Goal: Browse casually

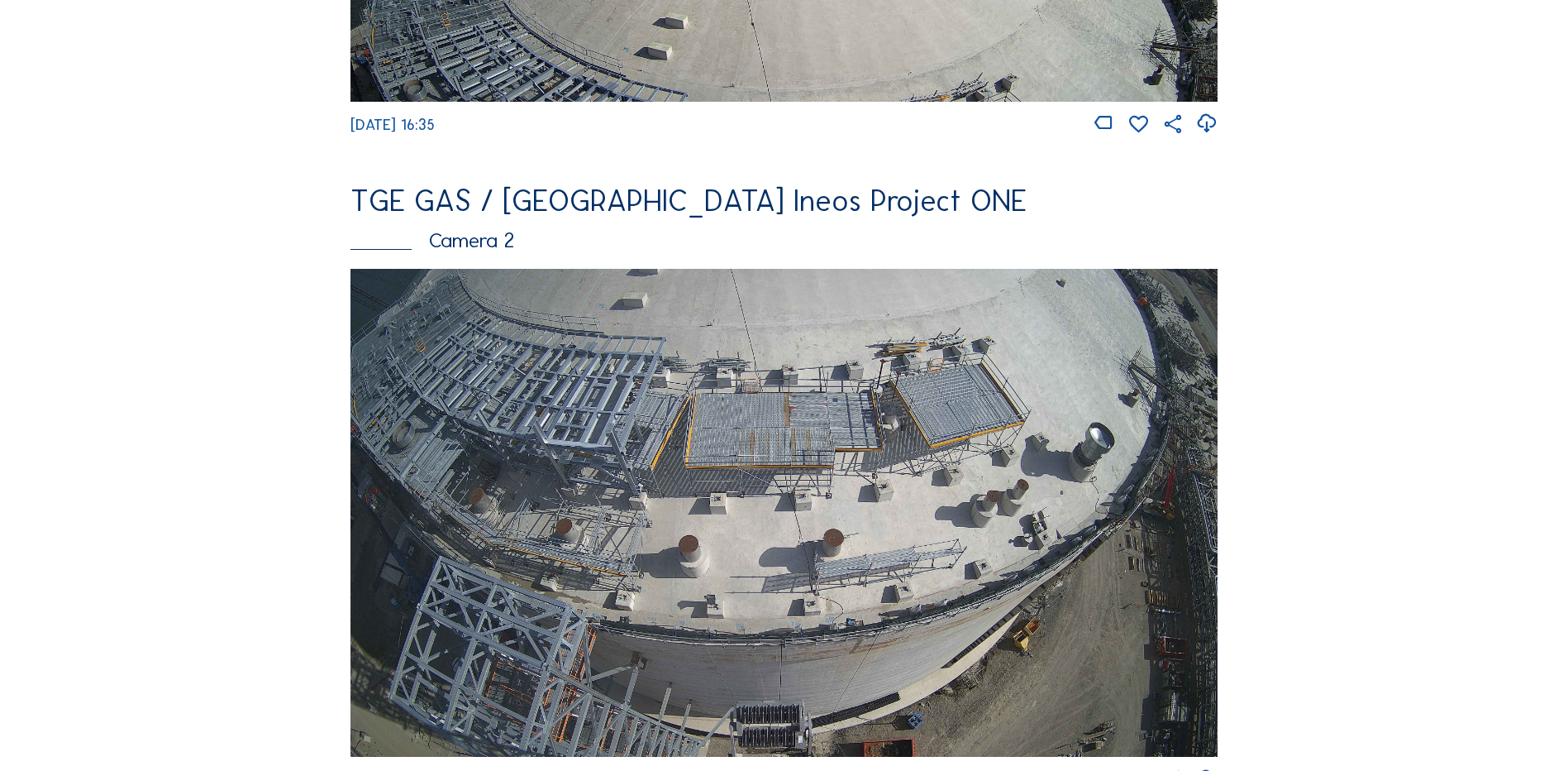
scroll to position [662, 0]
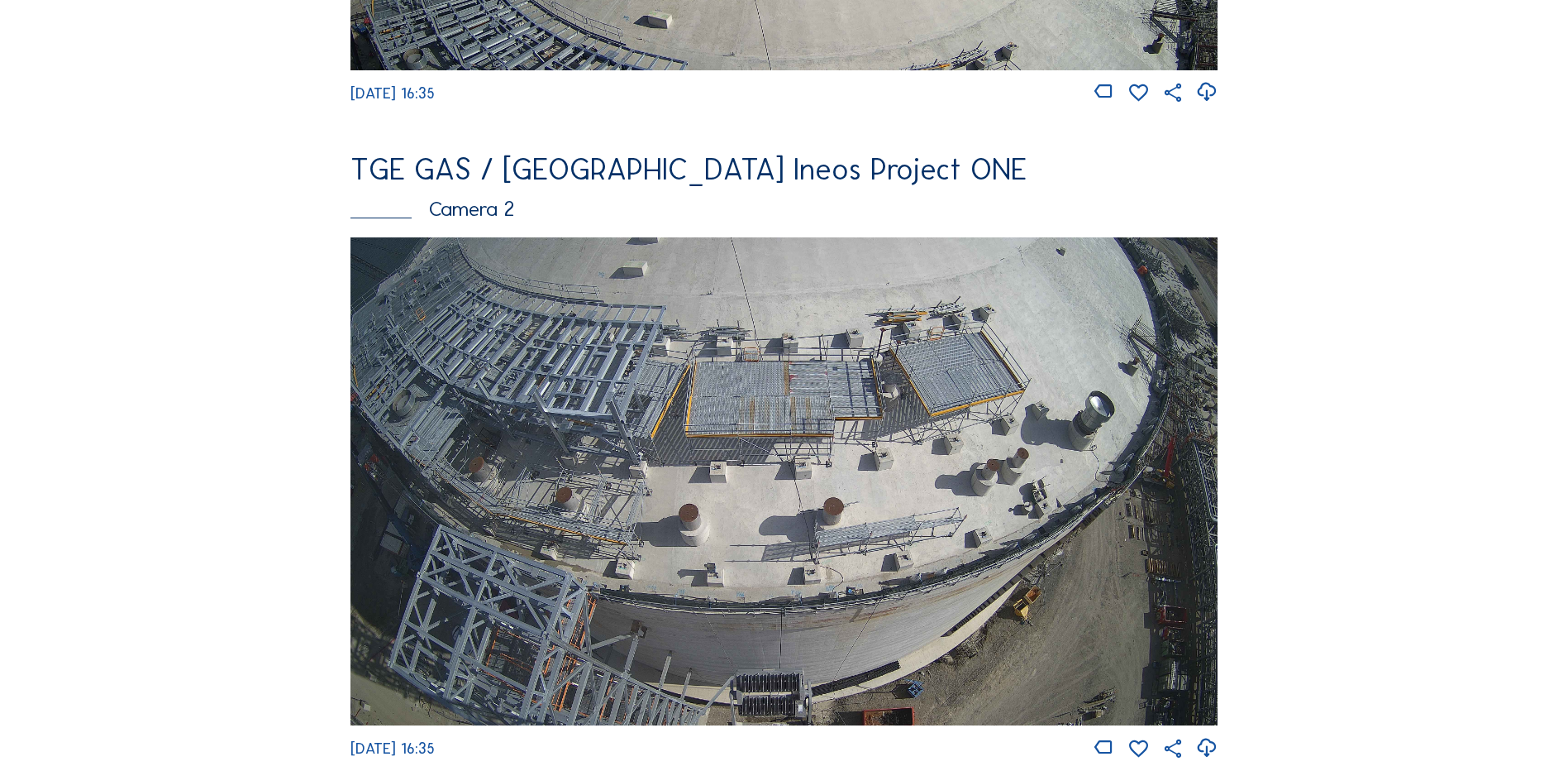
click at [609, 432] on img at bounding box center [783, 481] width 867 height 488
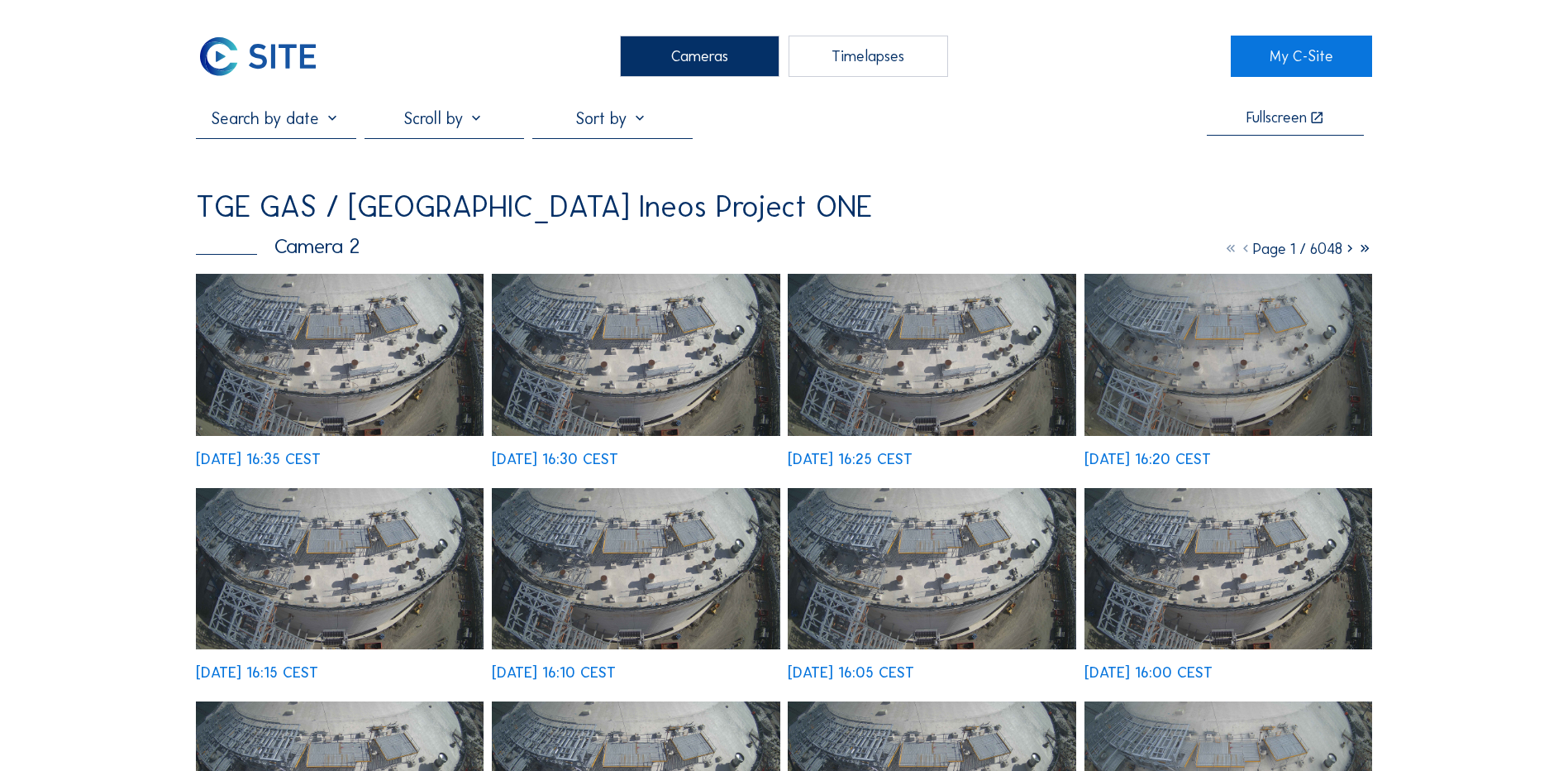
click at [362, 350] on img at bounding box center [340, 355] width 287 height 162
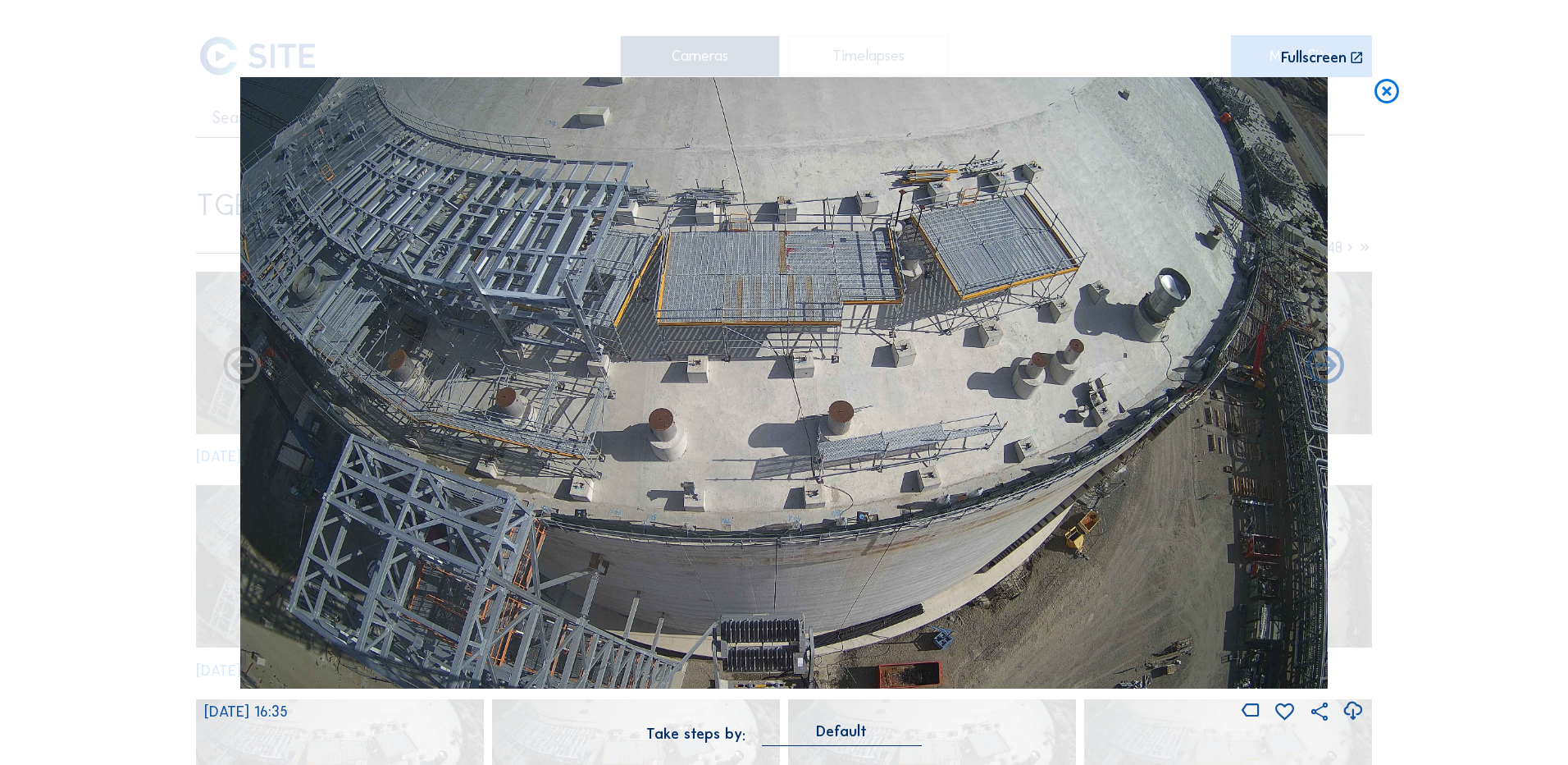
click at [1350, 706] on icon at bounding box center [1353, 711] width 22 height 27
click at [1532, 169] on div "Scroll to travel through time | Press 'Alt' Button + Scroll to Zoom | Click and…" at bounding box center [784, 382] width 1568 height 765
click at [1387, 95] on icon at bounding box center [1387, 92] width 30 height 31
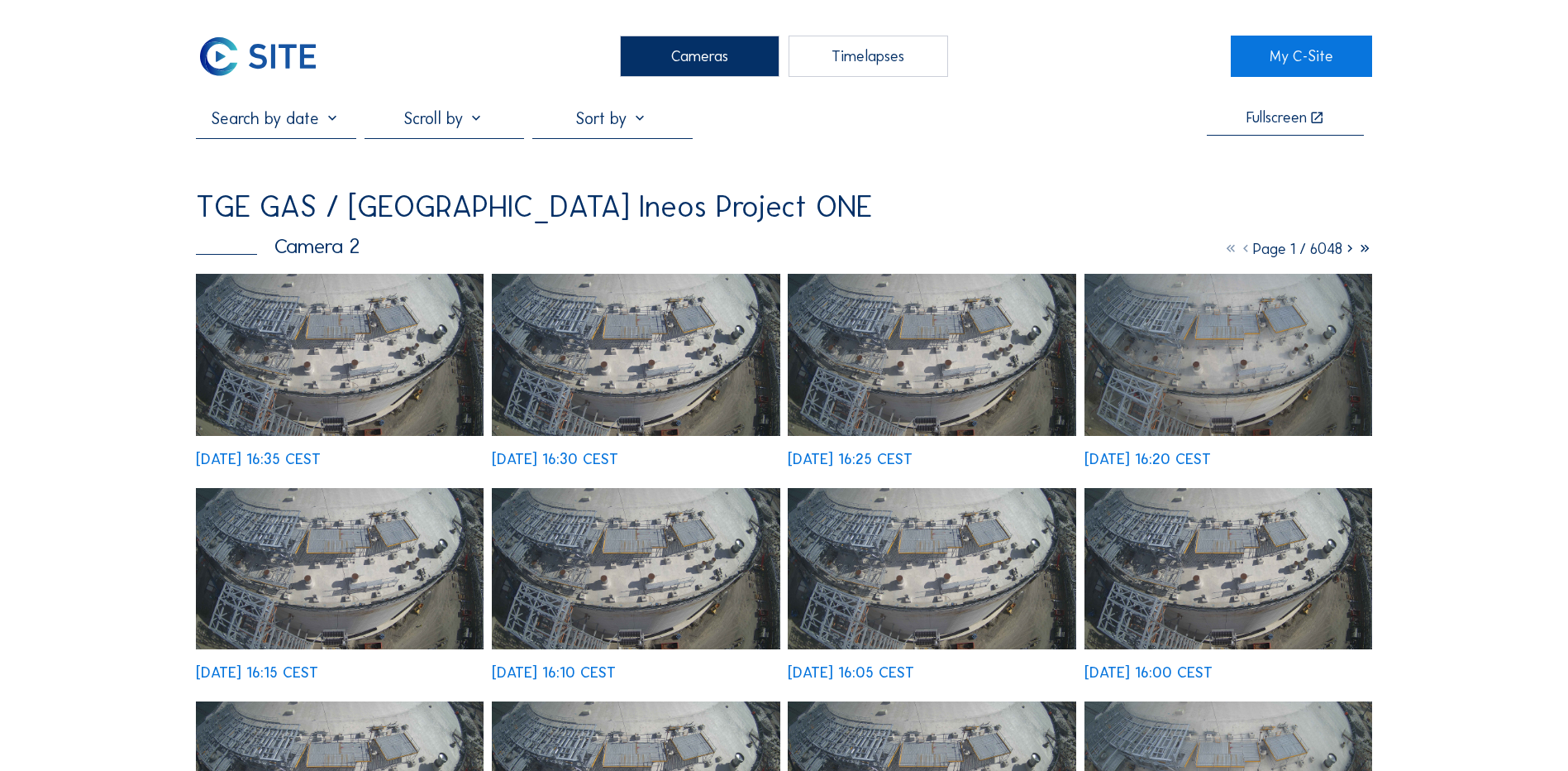
click at [694, 57] on div "Cameras" at bounding box center [699, 56] width 160 height 41
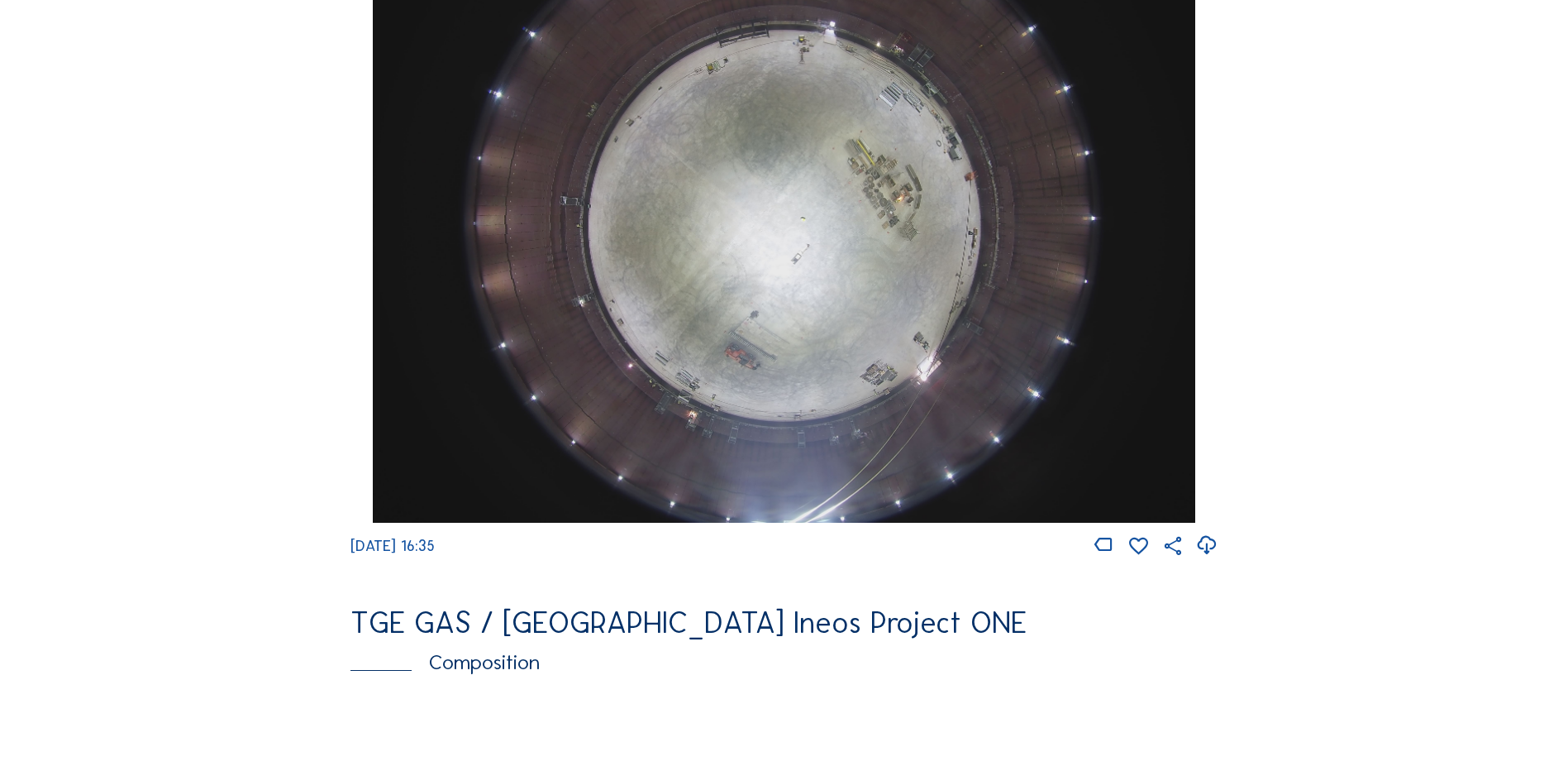
scroll to position [1654, 0]
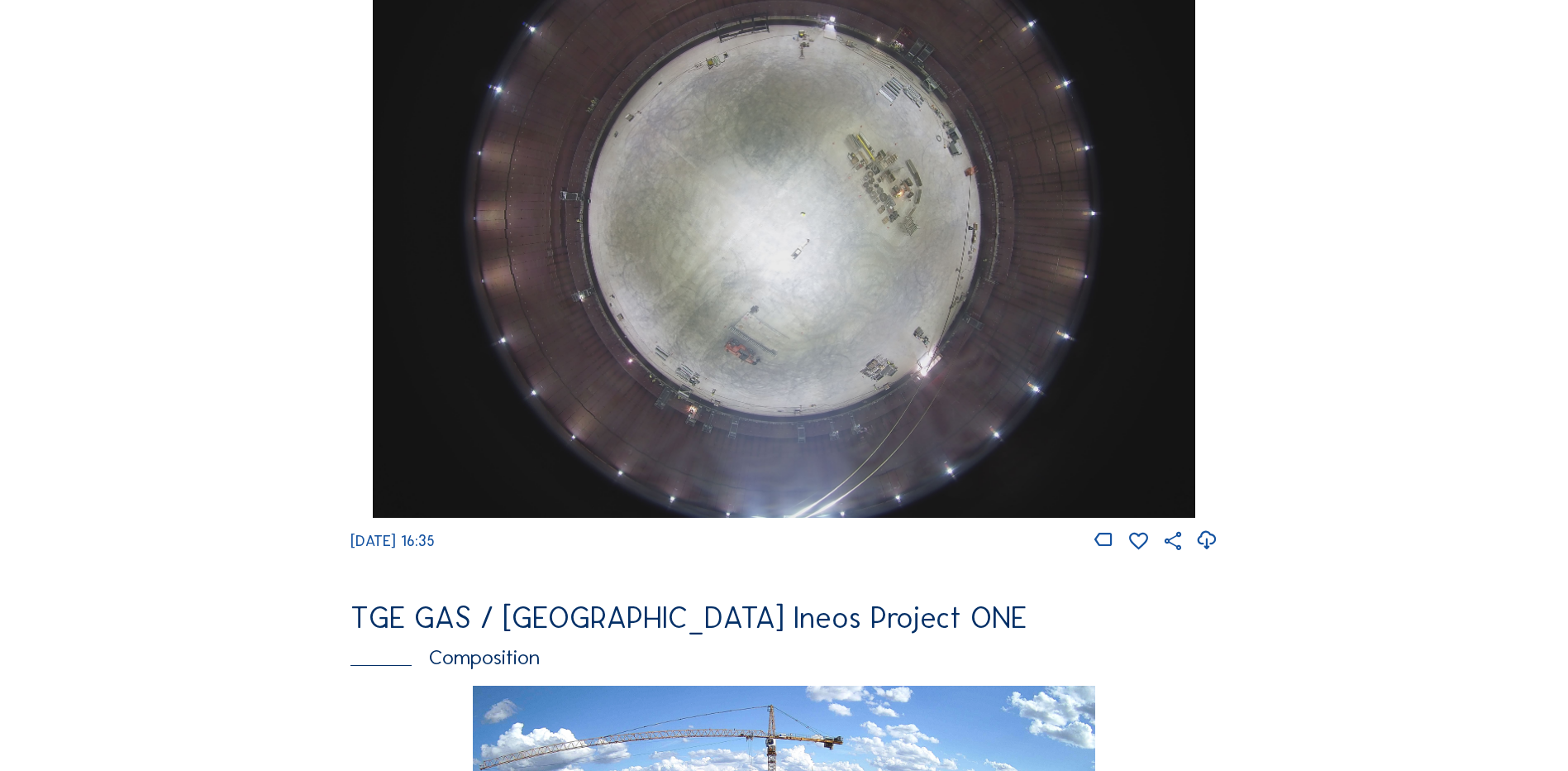
click at [837, 288] on img at bounding box center [784, 209] width 822 height 617
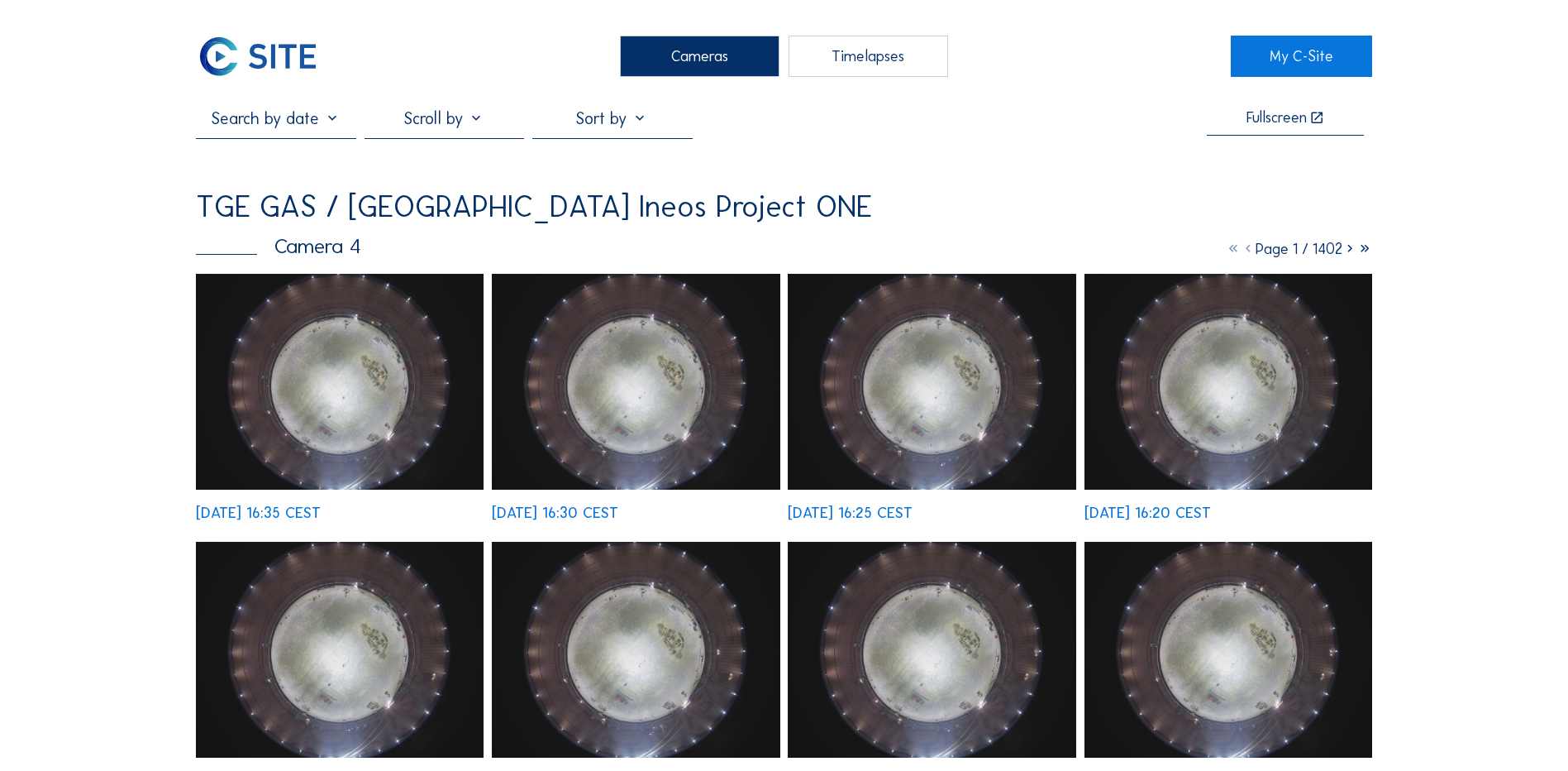
click at [362, 346] on img at bounding box center [340, 381] width 287 height 216
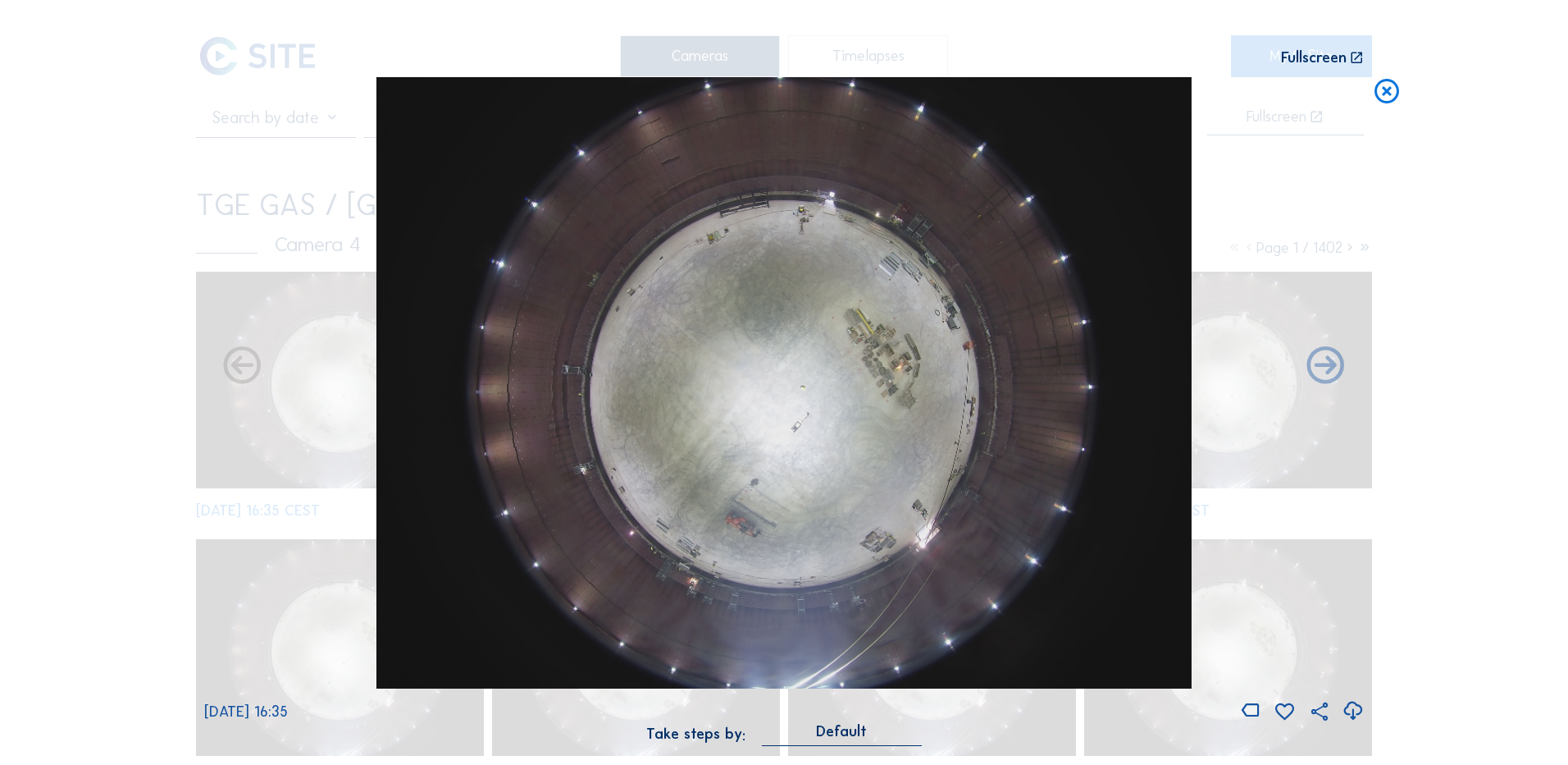
click at [1355, 711] on icon at bounding box center [1353, 711] width 22 height 27
